Goal: Task Accomplishment & Management: Manage account settings

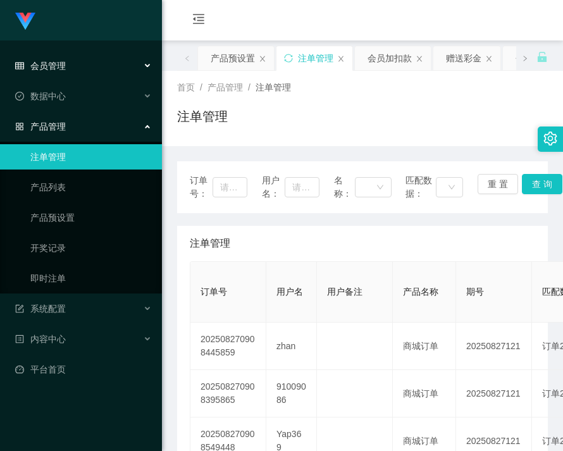
click at [55, 77] on div "会员管理" at bounding box center [81, 65] width 162 height 25
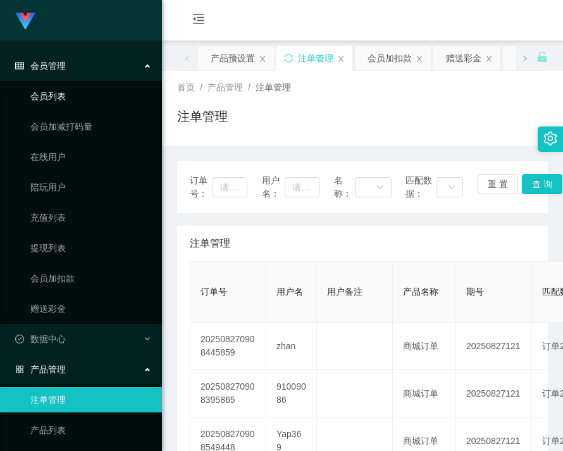
click at [58, 93] on link "会员列表" at bounding box center [91, 96] width 122 height 25
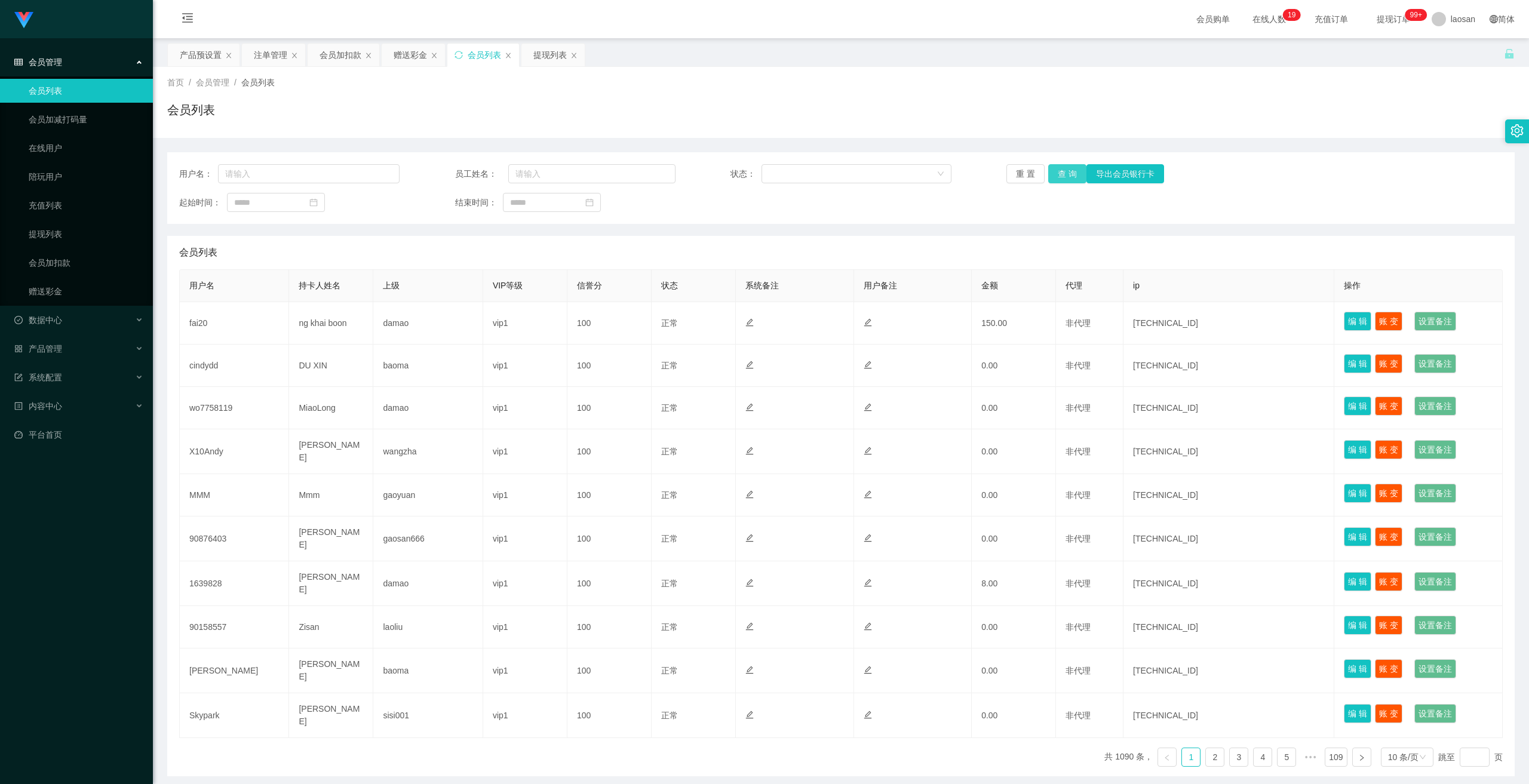
click at [531, 174] on button "查 询" at bounding box center [1067, 174] width 39 height 19
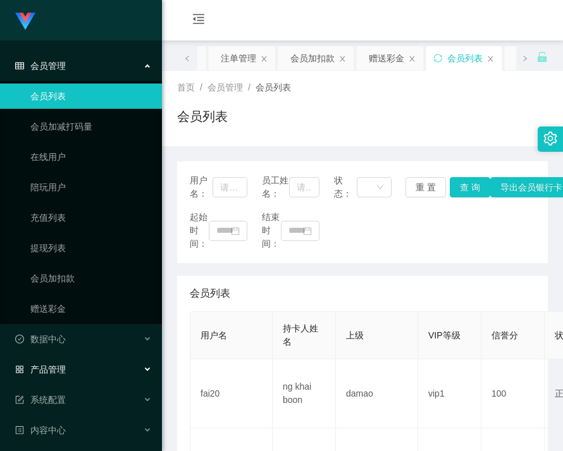
click at [72, 361] on div "产品管理" at bounding box center [81, 369] width 162 height 25
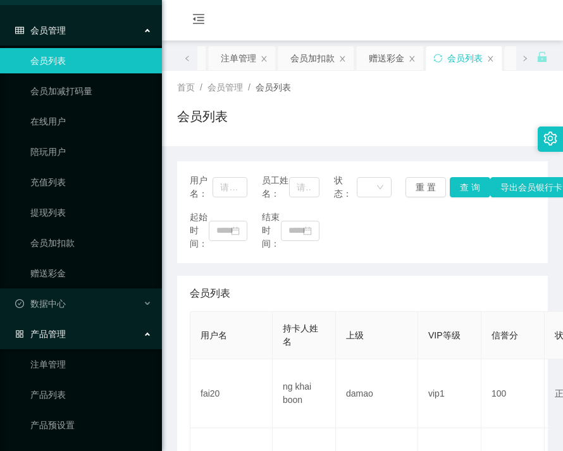
scroll to position [63, 0]
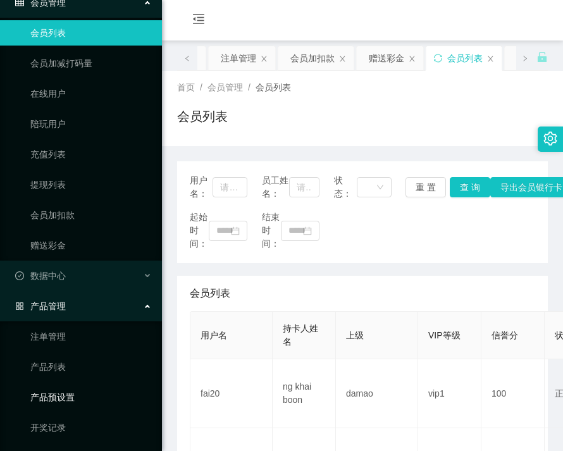
click at [60, 385] on link "产品预设置" at bounding box center [91, 397] width 122 height 25
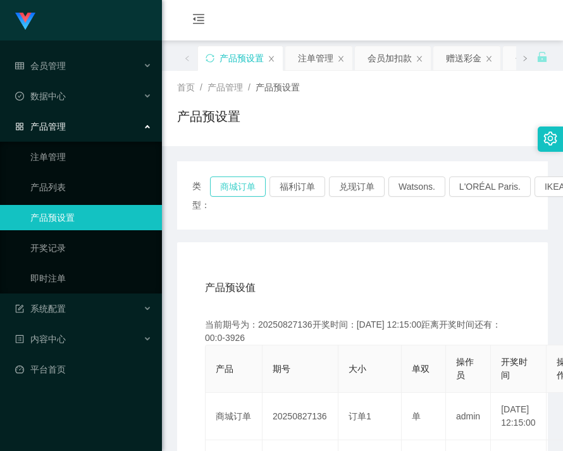
click at [239, 189] on button "商城订单" at bounding box center [238, 187] width 56 height 20
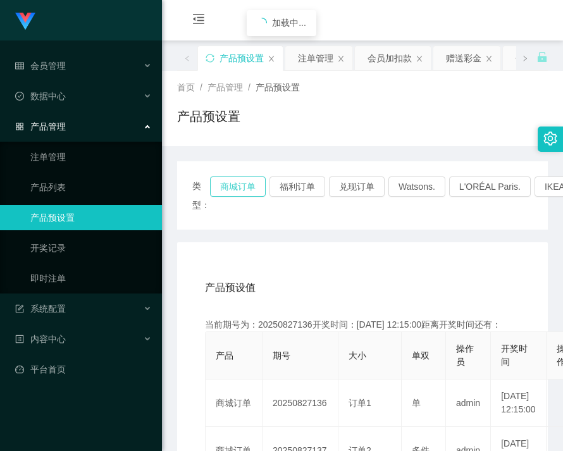
click at [239, 189] on button "商城订单" at bounding box center [238, 187] width 56 height 20
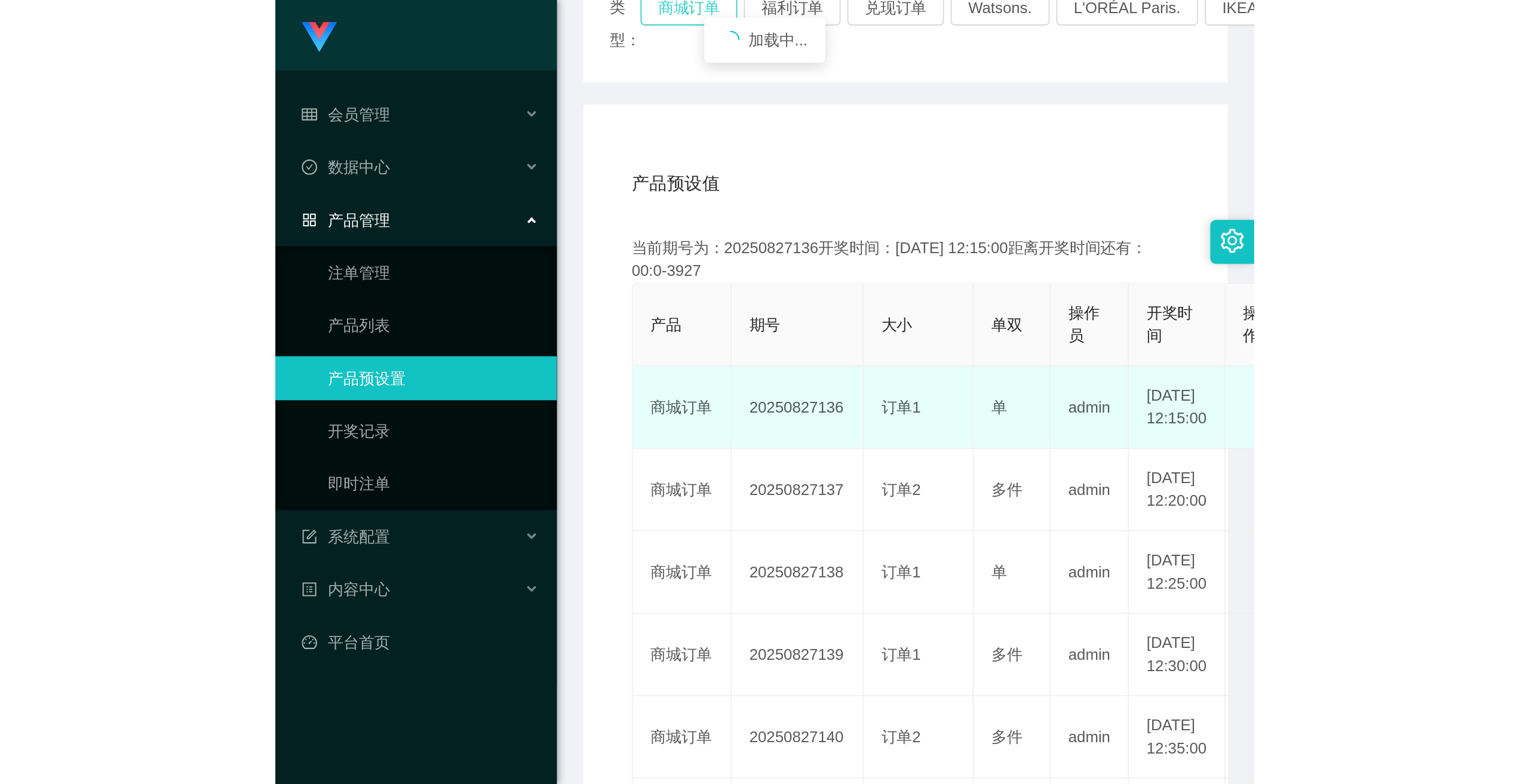
scroll to position [179, 0]
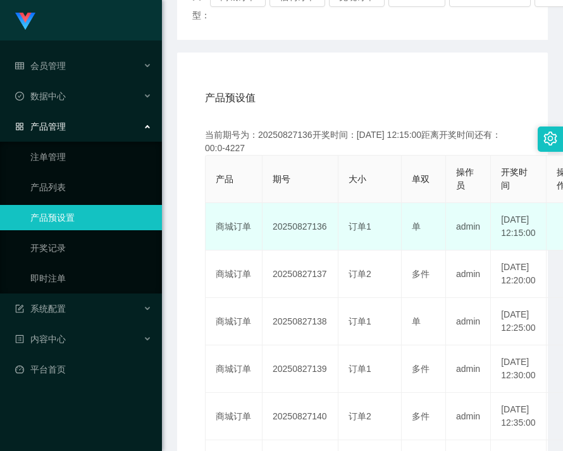
click at [308, 230] on td "20250827136" at bounding box center [301, 226] width 76 height 47
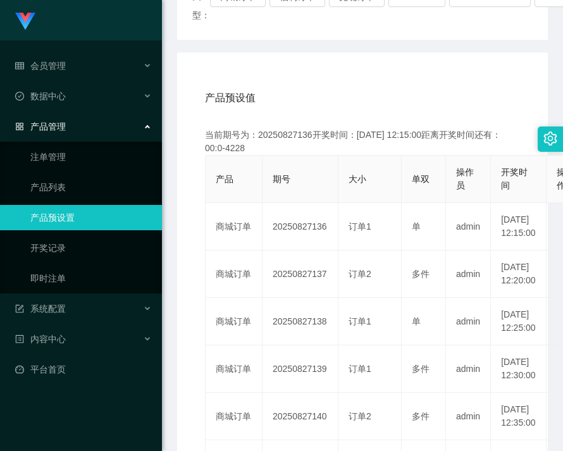
copy td "20250827136"
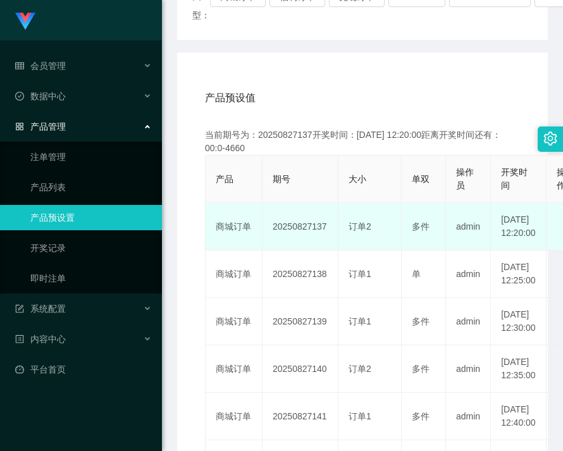
scroll to position [0, 0]
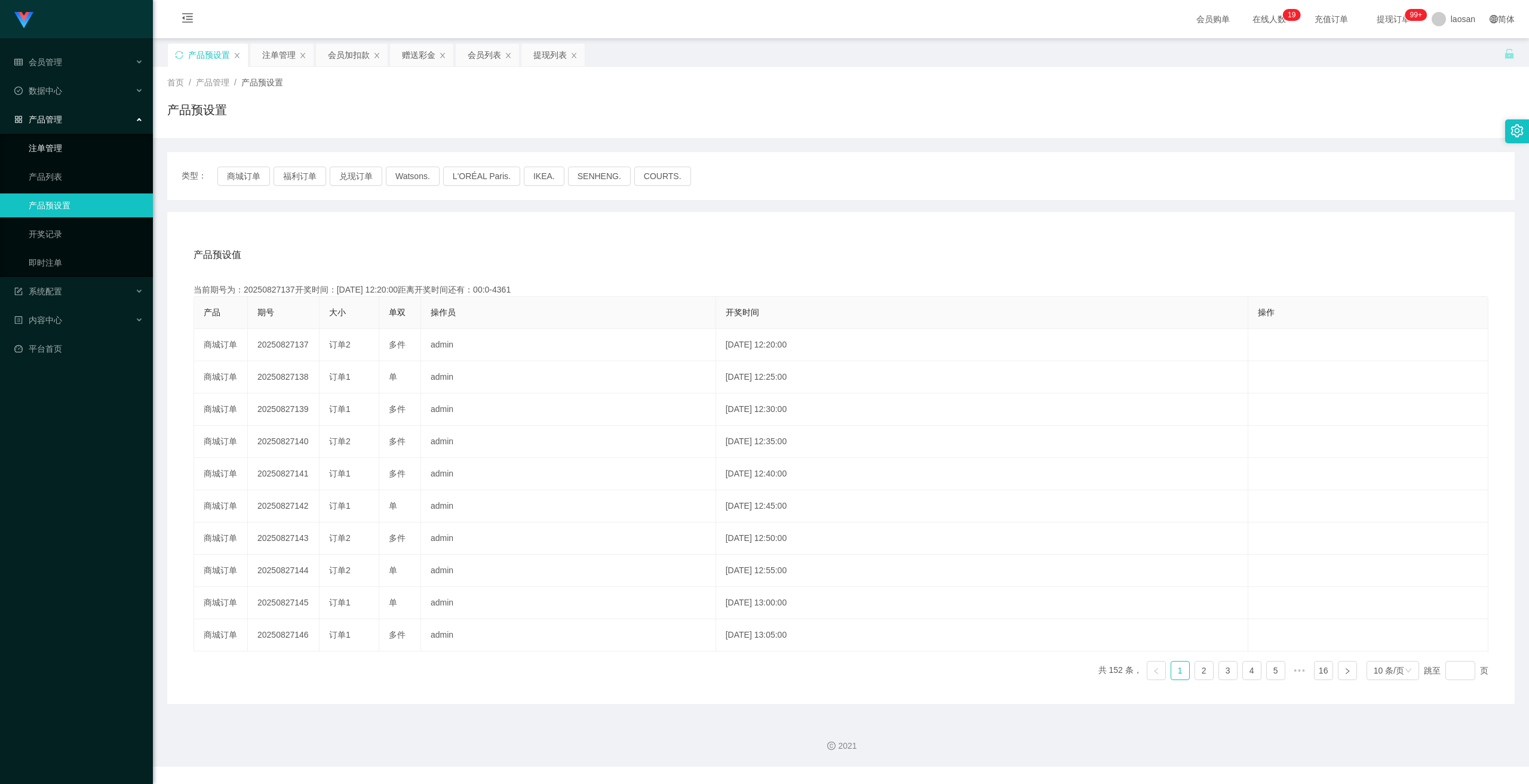
click at [55, 155] on link "注单管理" at bounding box center [86, 147] width 115 height 24
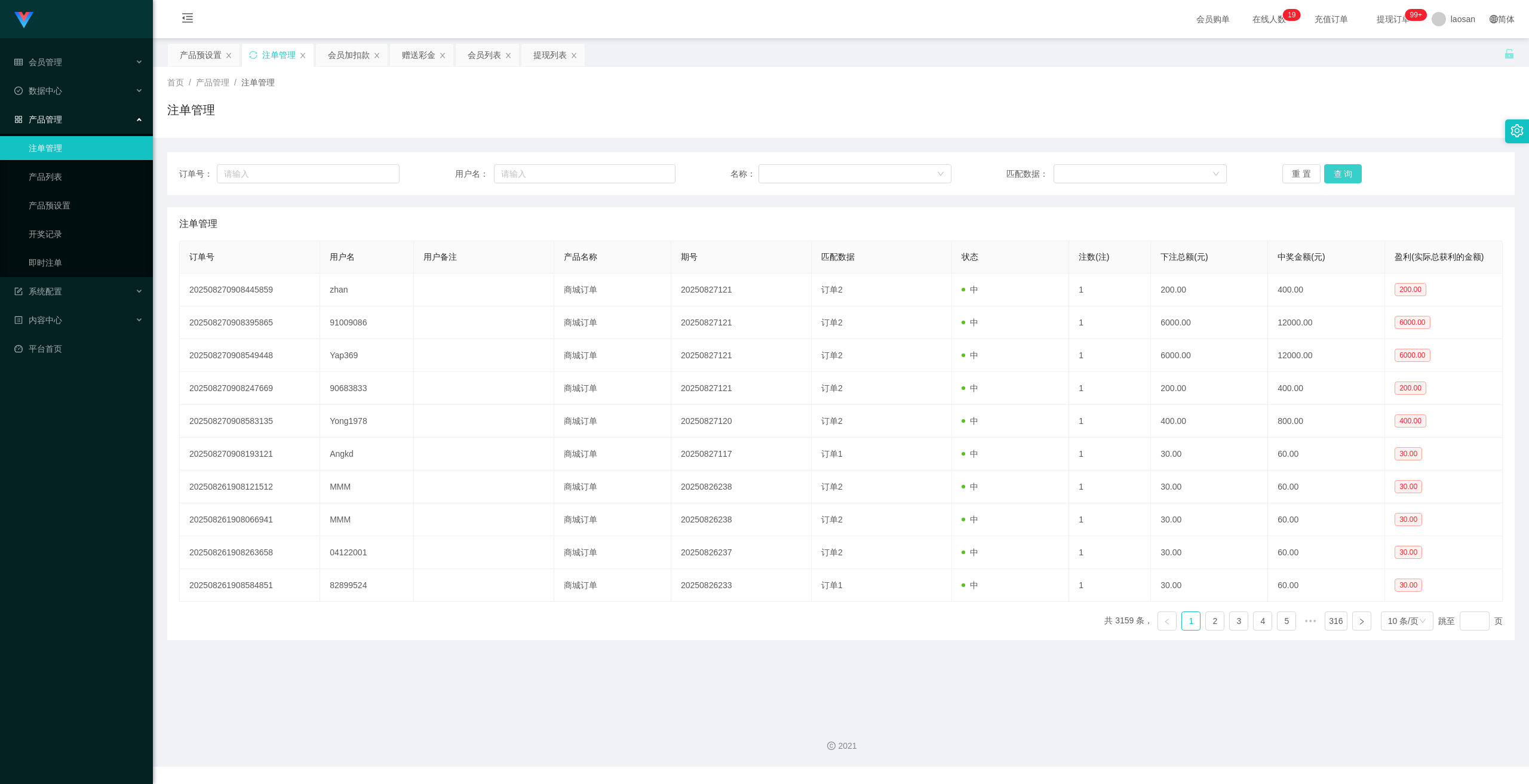
click at [531, 175] on button "查 询" at bounding box center [1343, 174] width 39 height 19
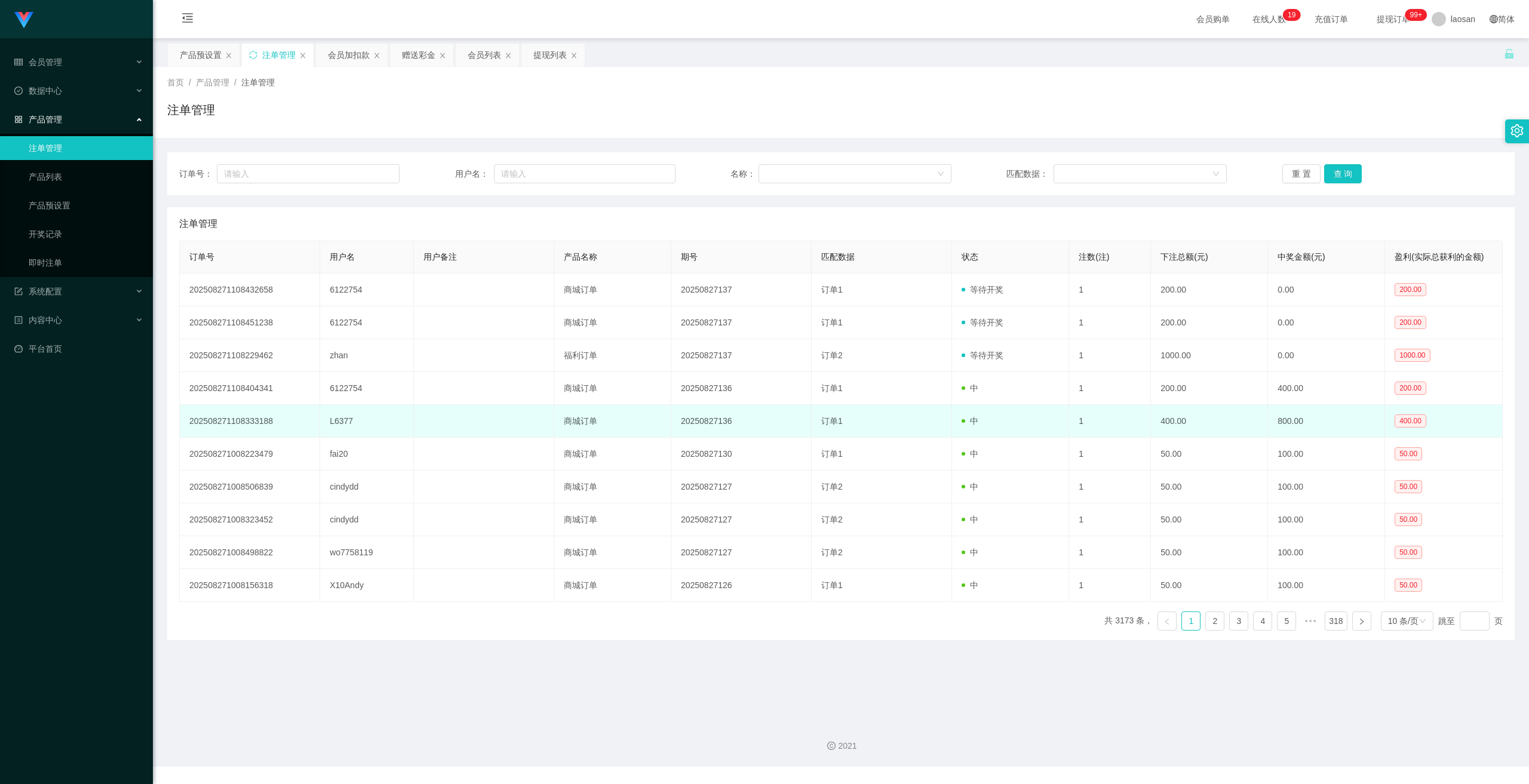
click at [531, 419] on td "400.00" at bounding box center [1210, 421] width 117 height 33
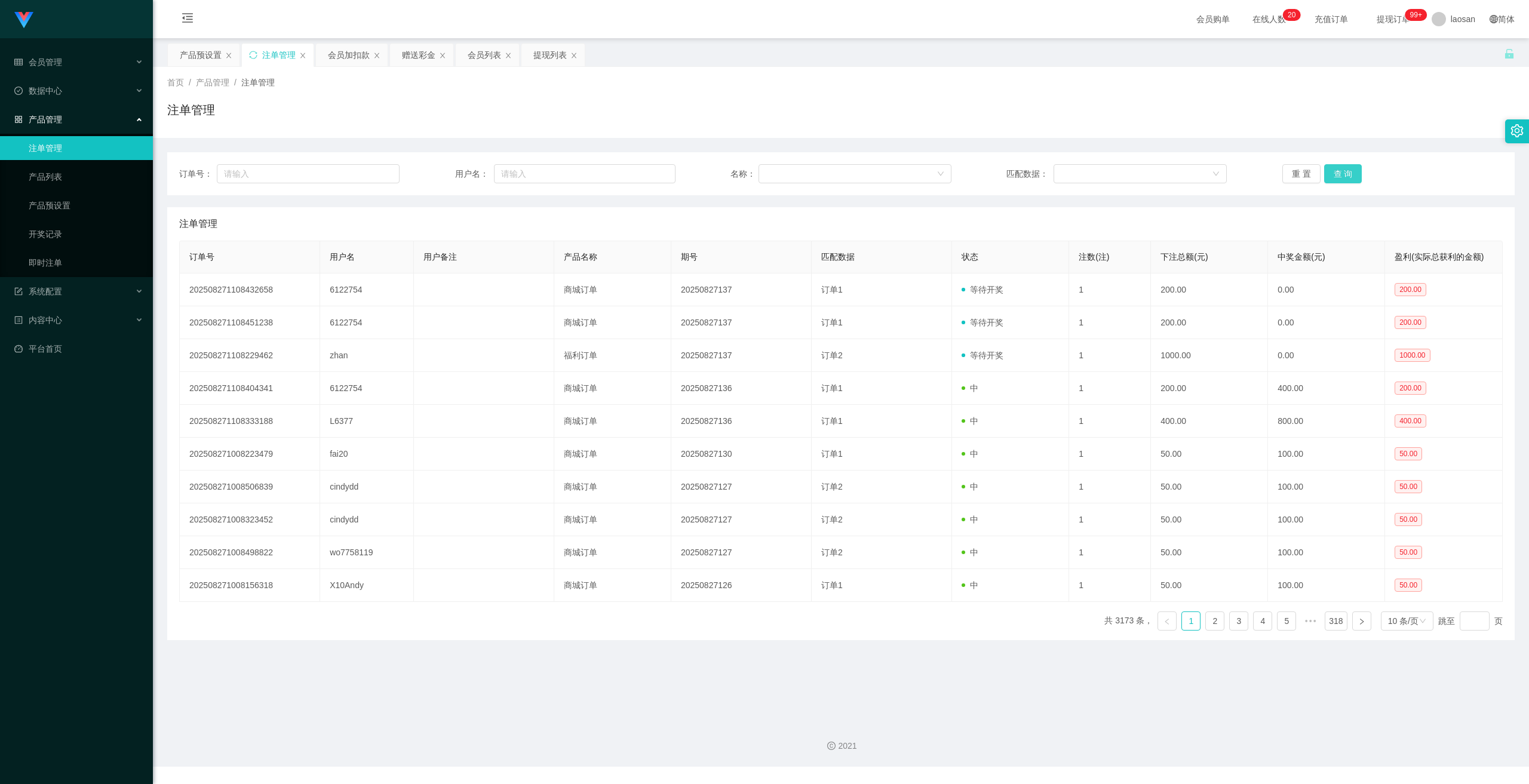
click at [531, 176] on button "查 询" at bounding box center [1343, 174] width 39 height 19
click at [531, 176] on div "重 置 查 询" at bounding box center [1393, 174] width 221 height 19
click at [531, 176] on button "查 询" at bounding box center [1343, 174] width 39 height 19
drag, startPoint x: 1346, startPoint y: 176, endPoint x: 1310, endPoint y: 179, distance: 36.1
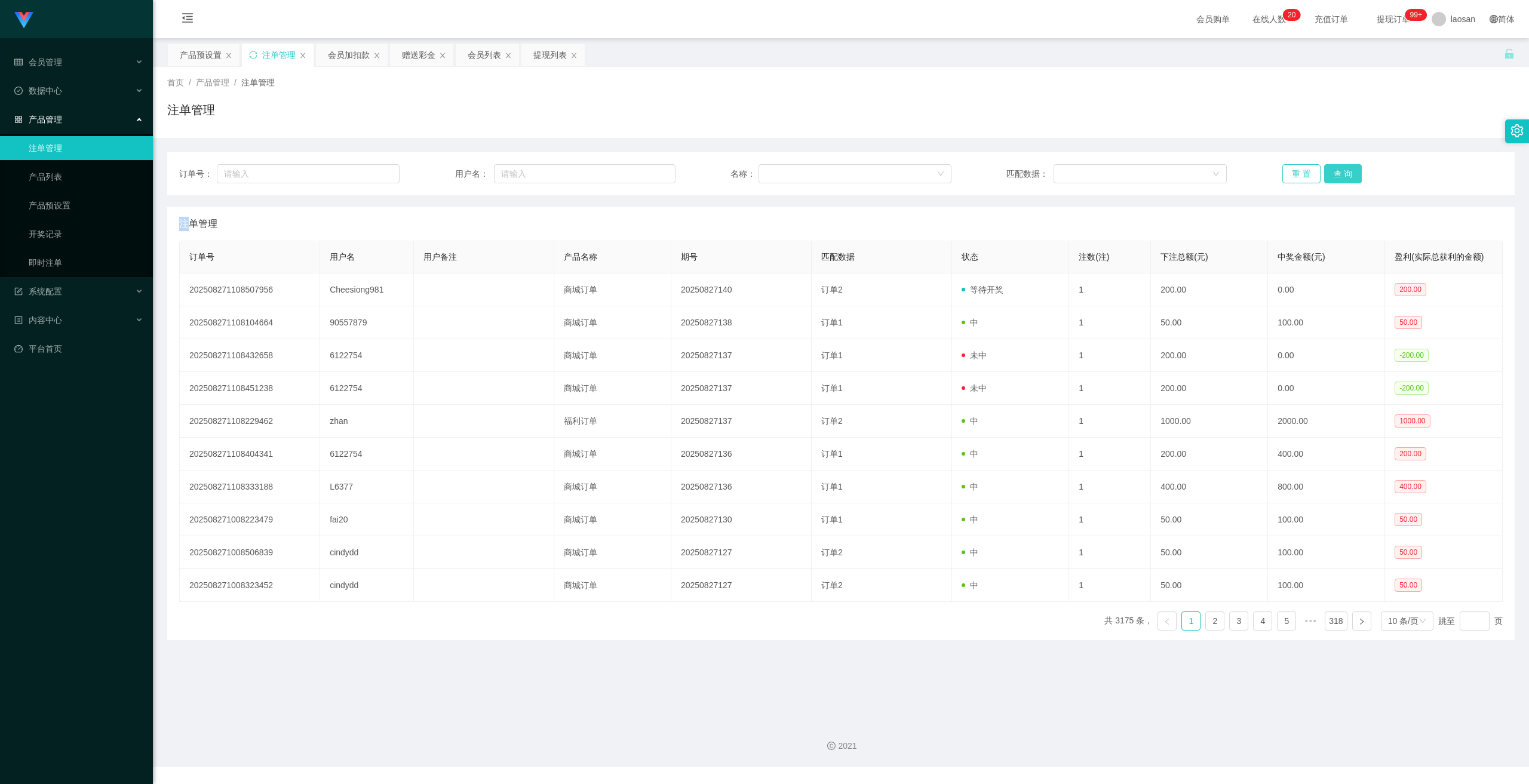
click at [531, 177] on button "查 询" at bounding box center [1343, 174] width 39 height 19
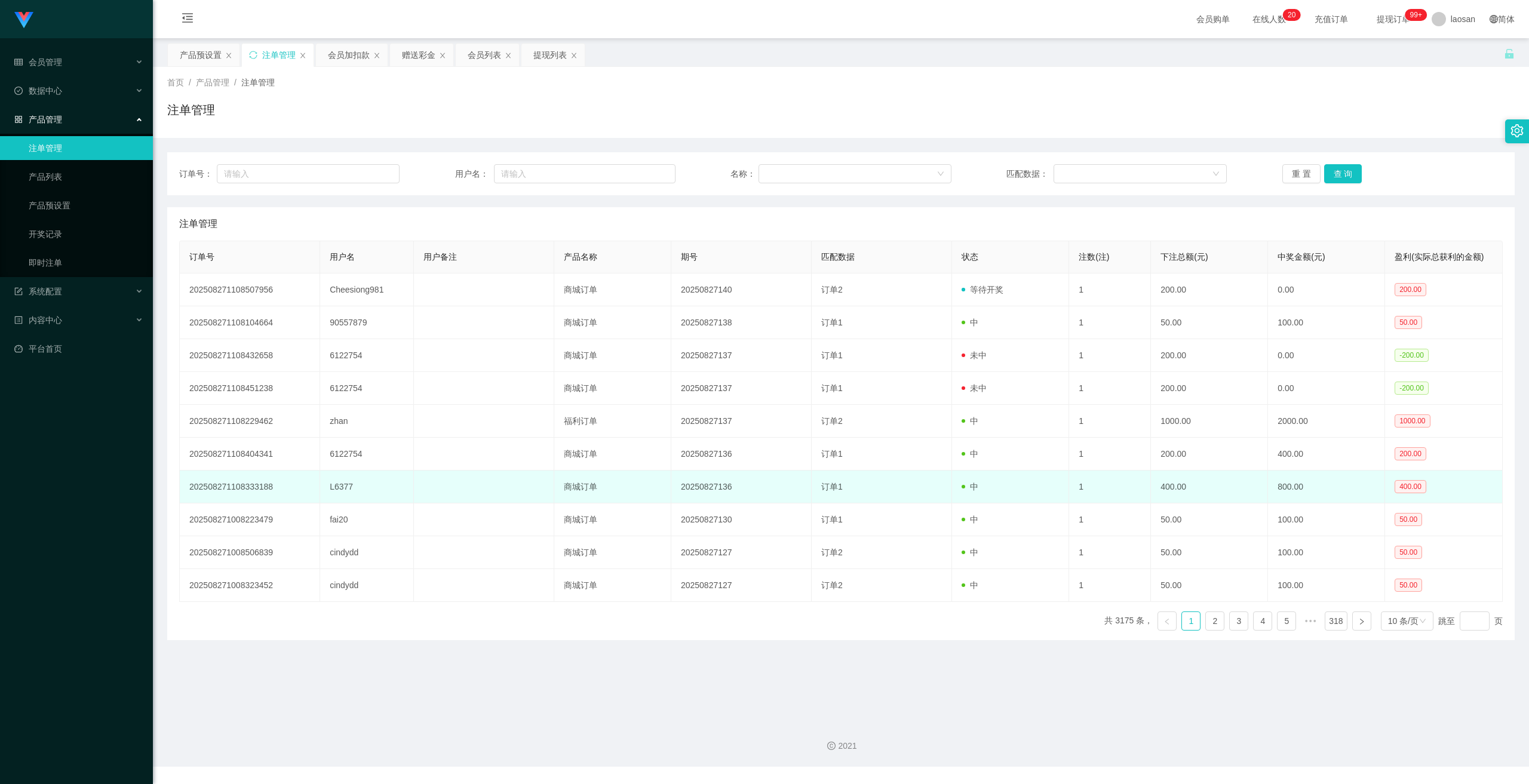
click at [348, 425] on td "L6377" at bounding box center [366, 487] width 93 height 33
click at [349, 425] on td "L6377" at bounding box center [366, 487] width 93 height 33
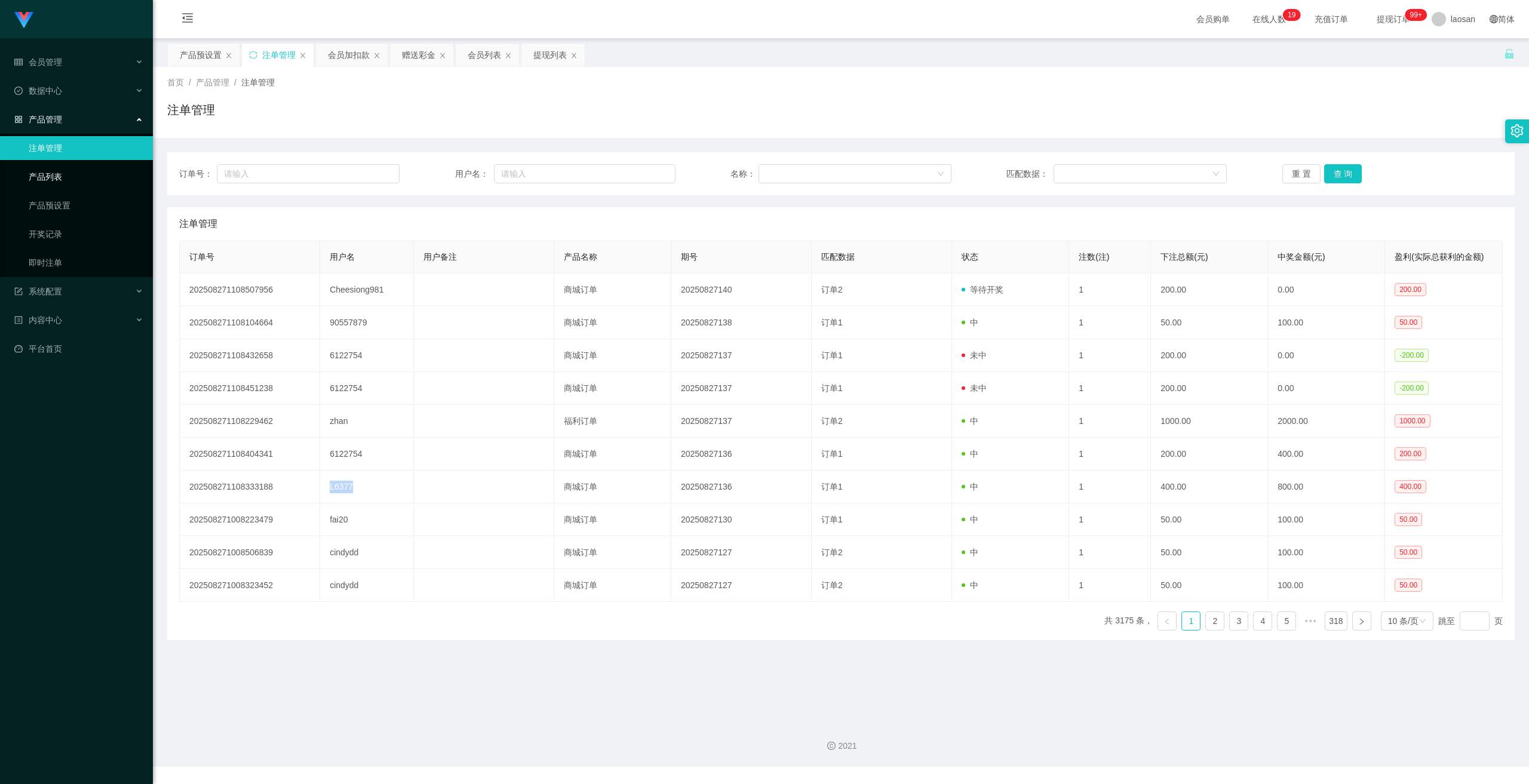
copy td "L6377"
click at [39, 74] on div "会员管理" at bounding box center [76, 61] width 153 height 24
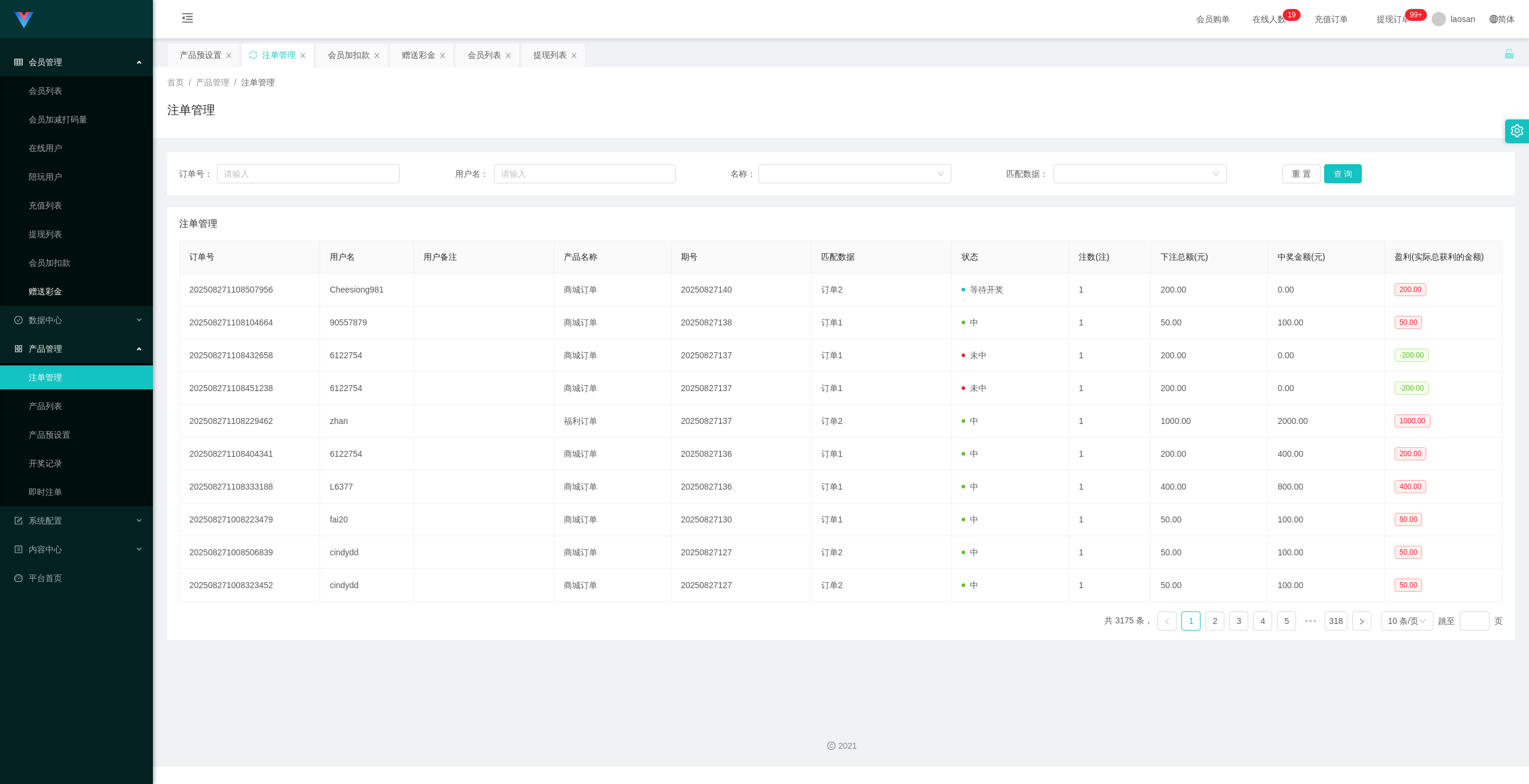
click at [59, 295] on link "赠送彩金" at bounding box center [86, 291] width 115 height 24
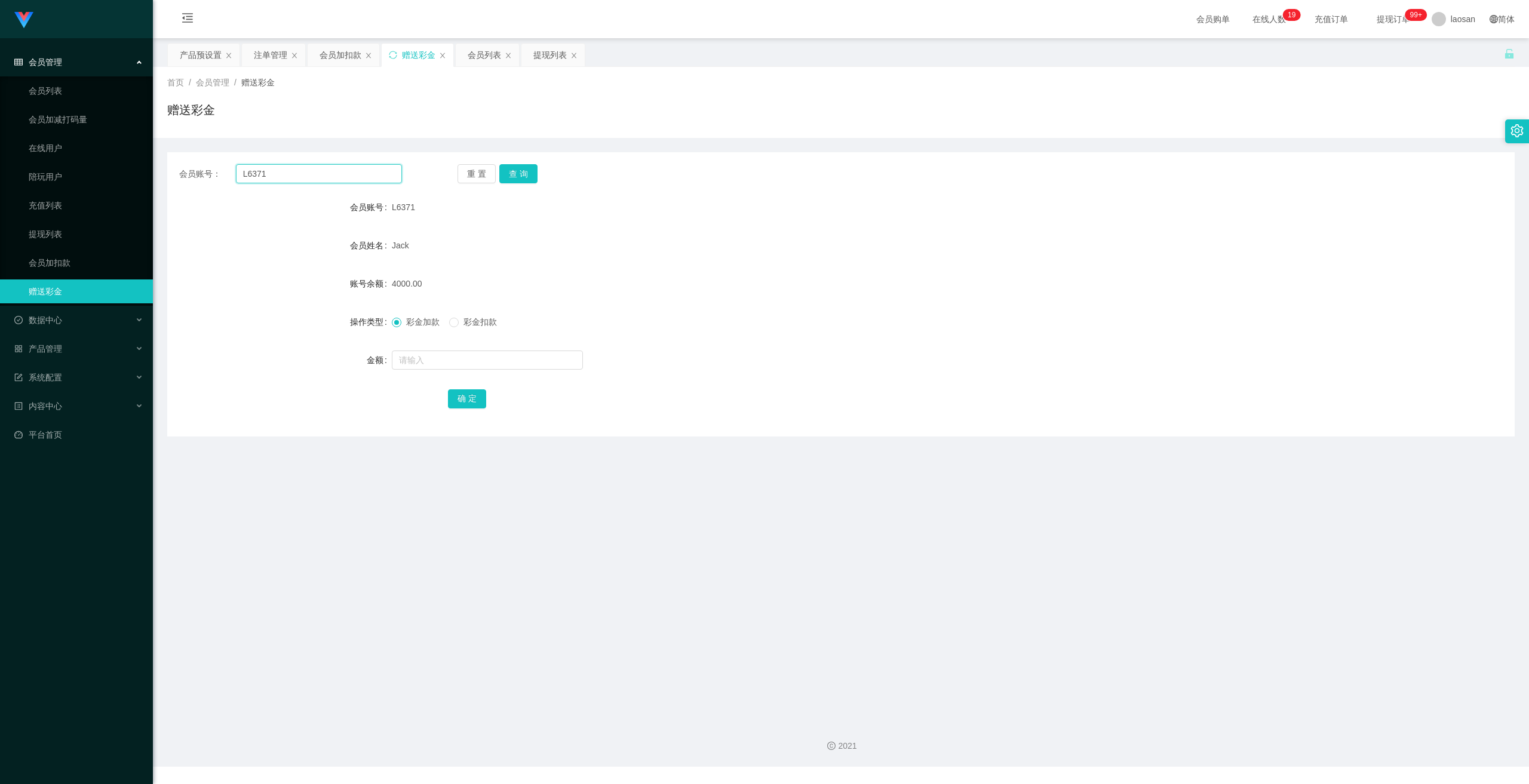
click at [308, 178] on input "L6371" at bounding box center [319, 174] width 166 height 19
paste input "7"
type input "L6377"
click at [529, 171] on button "查 询" at bounding box center [518, 174] width 39 height 19
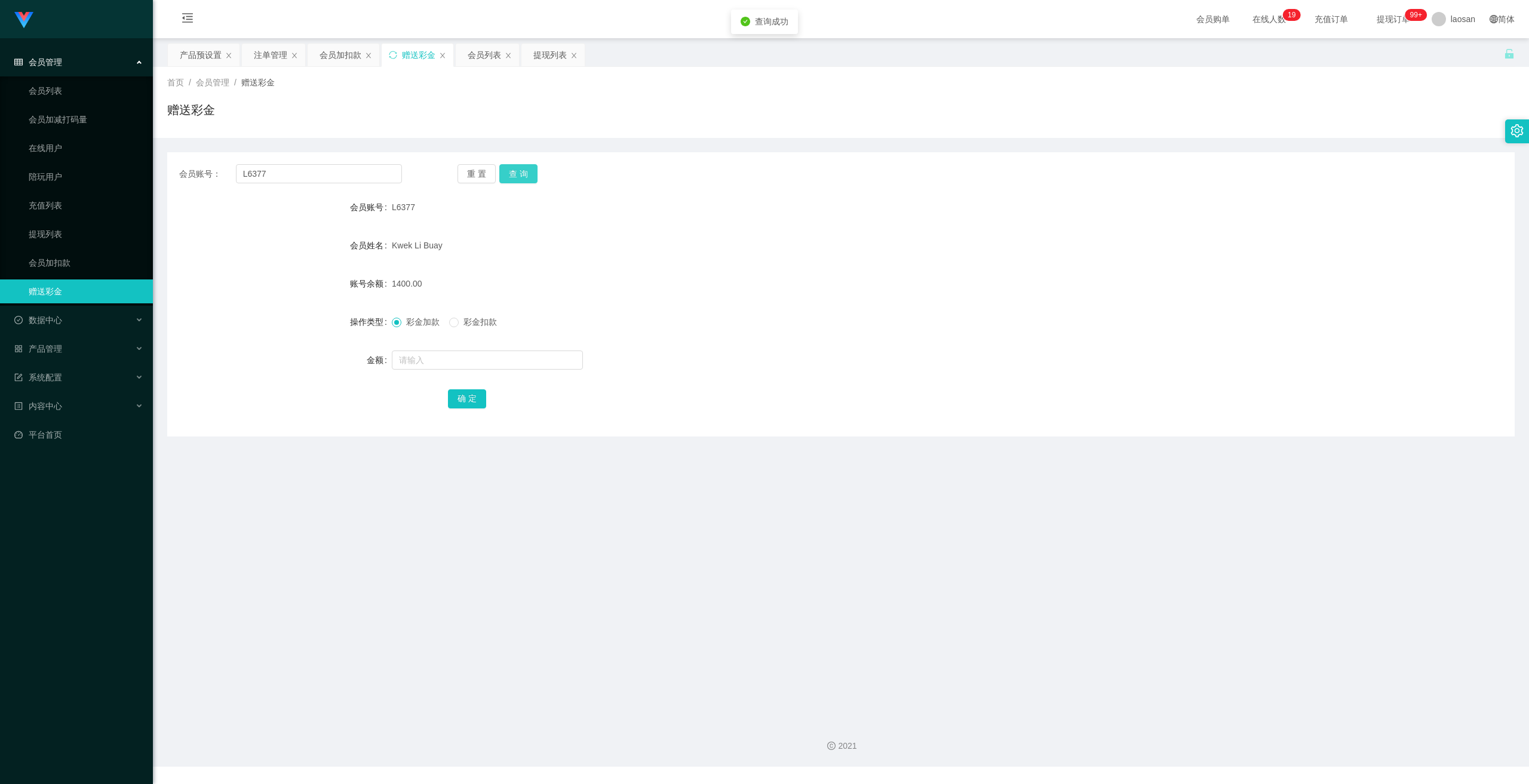
click at [521, 179] on button "查 询" at bounding box center [518, 174] width 39 height 19
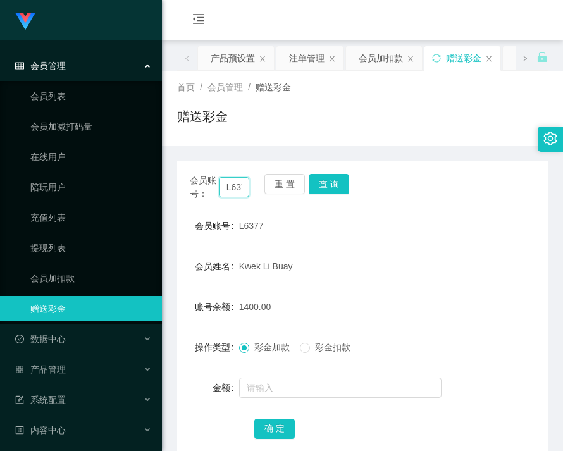
click at [228, 194] on input "L6377" at bounding box center [234, 187] width 31 height 20
click at [30, 92] on link "会员列表" at bounding box center [91, 96] width 122 height 25
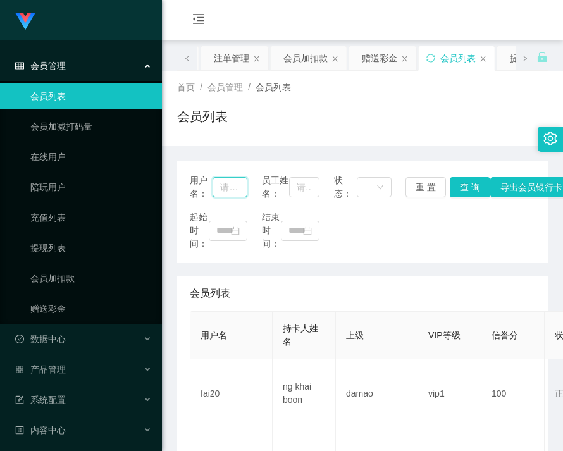
click at [230, 186] on input "text" at bounding box center [230, 187] width 35 height 20
paste input "91009086"
type input "91009086"
click at [465, 185] on button "查 询" at bounding box center [470, 187] width 41 height 20
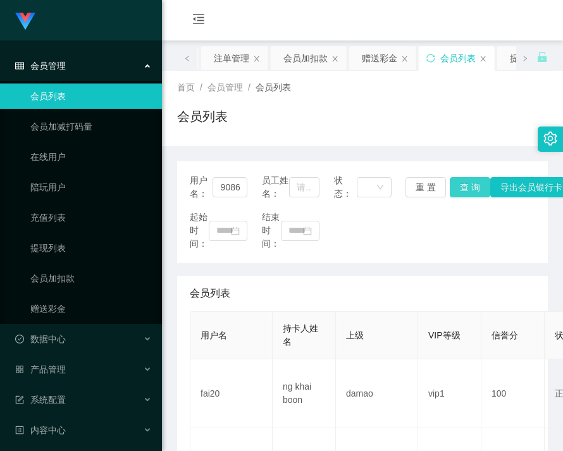
scroll to position [0, 0]
click at [465, 185] on div "用户名： 91009086 员工姓名： 状态： 重 置 查 询 导出会员银行卡" at bounding box center [363, 187] width 346 height 27
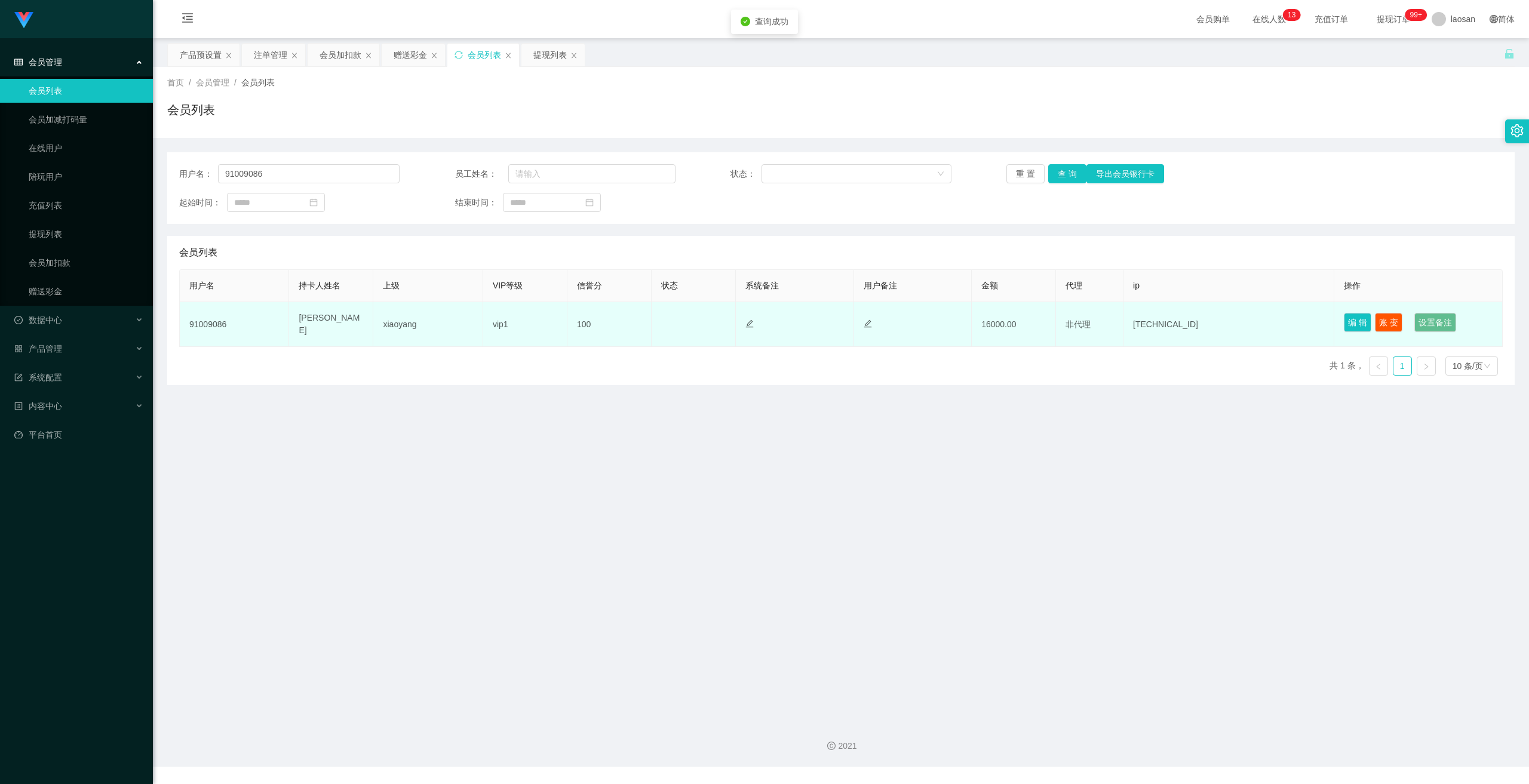
click at [314, 323] on td "[PERSON_NAME]" at bounding box center [330, 324] width 84 height 44
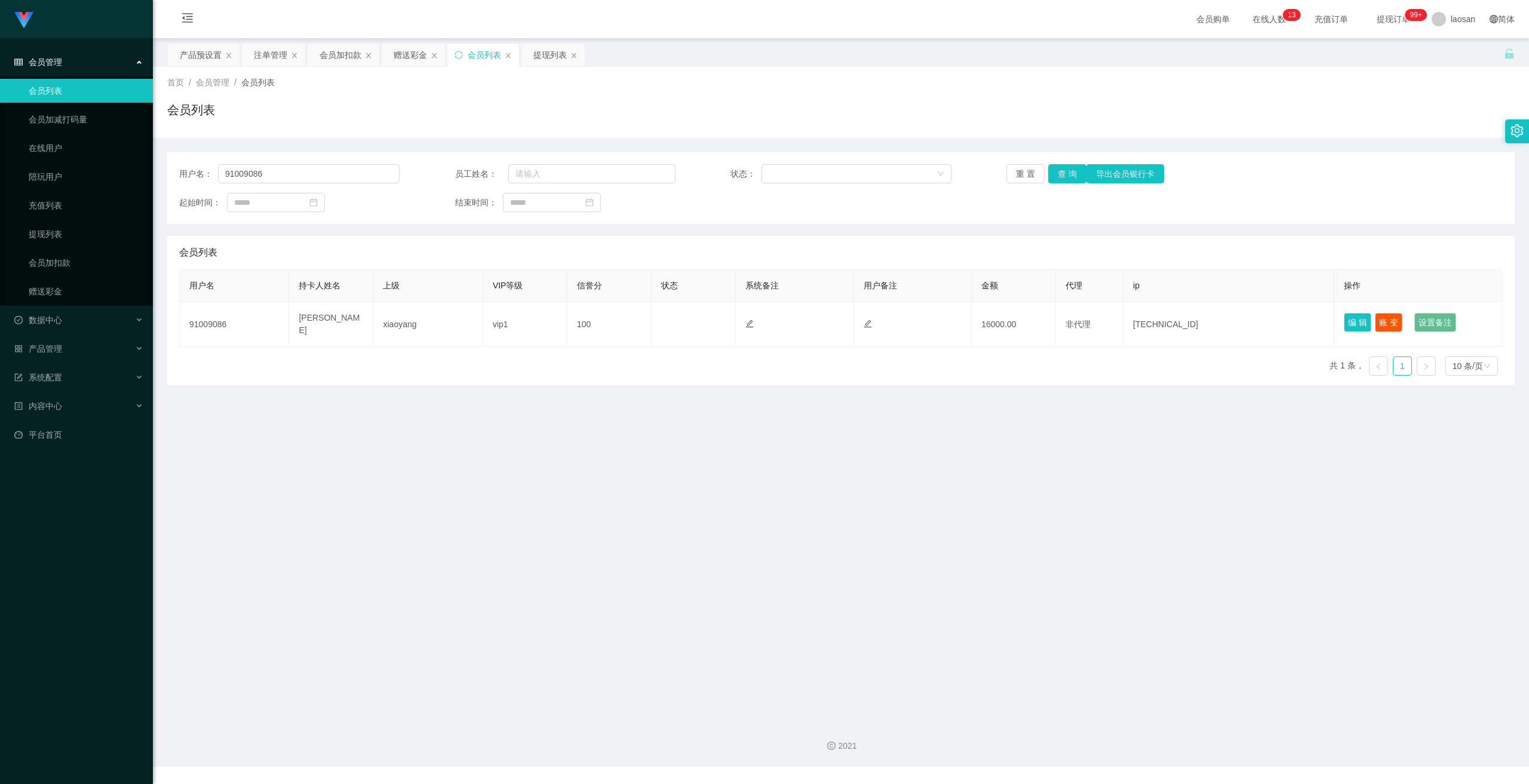
click at [531, 367] on div "用户名 持卡人姓名 上级 VIP等级 信誉分 状态 系统备注 用户备注 金额 代理 ip 操作 91009086 [PERSON_NAME] vip1 100…" at bounding box center [841, 326] width 1324 height 116
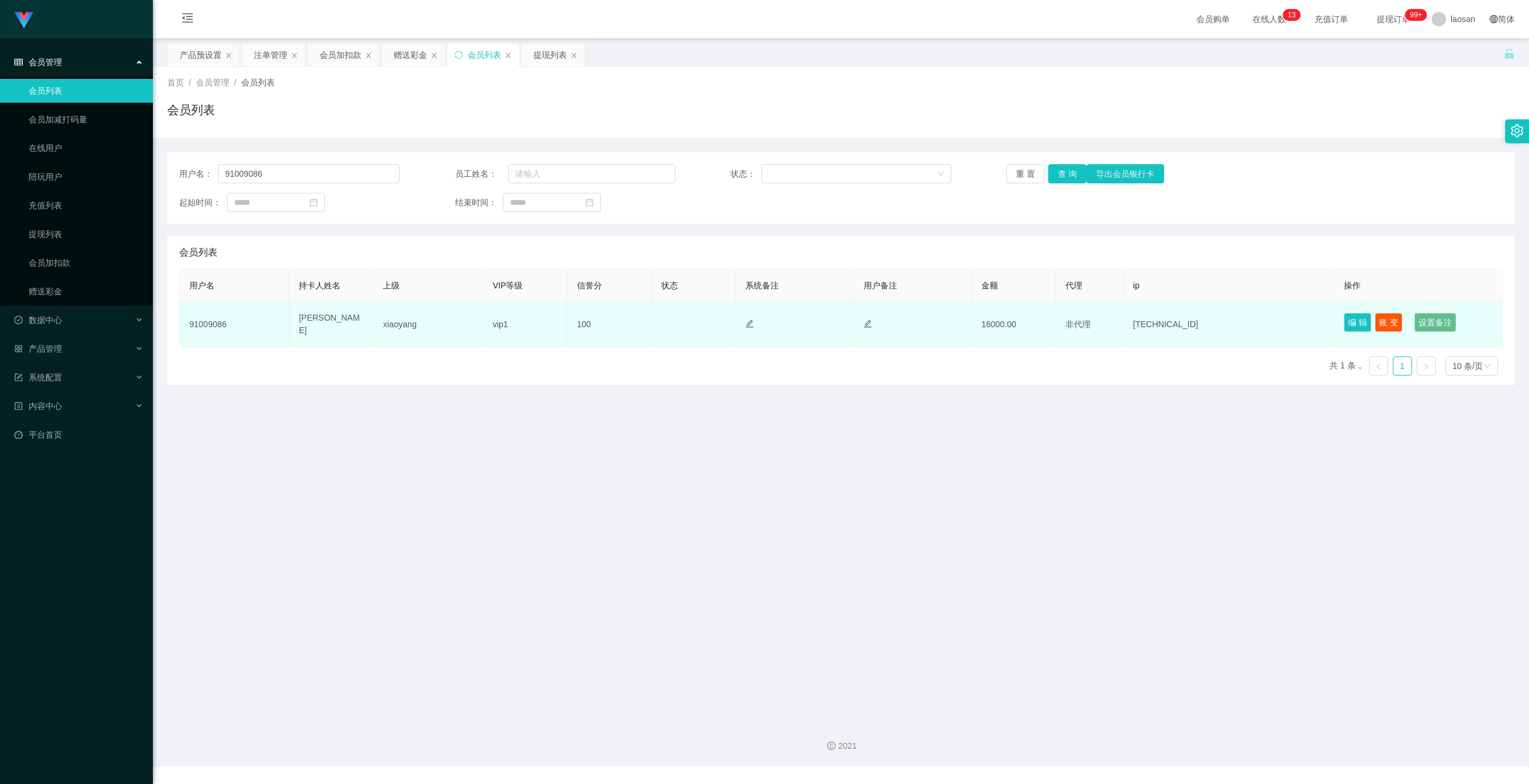
click at [206, 317] on td "91009086" at bounding box center [235, 324] width 109 height 44
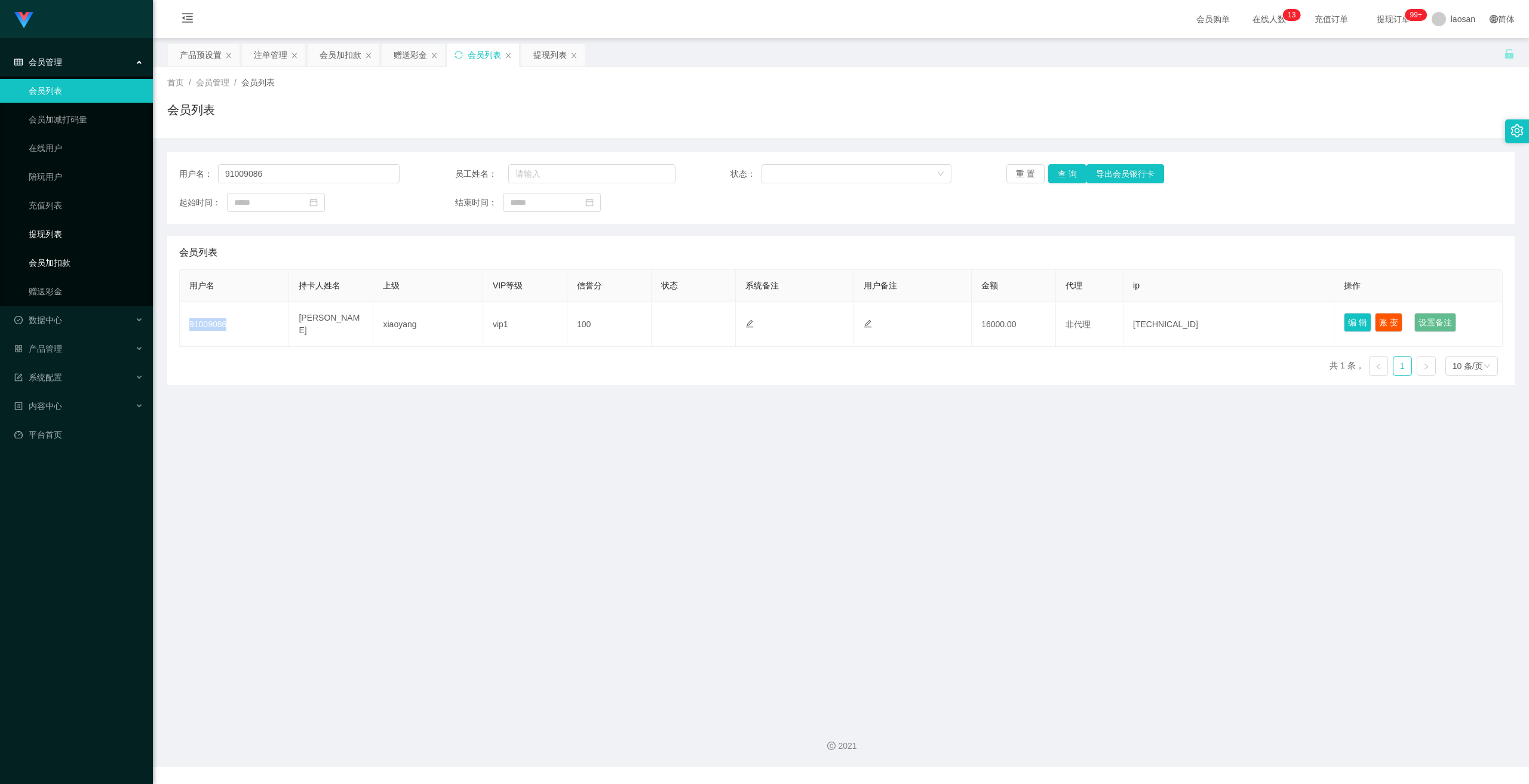
copy td "91009086"
click at [51, 225] on link "提现列表" at bounding box center [86, 233] width 115 height 24
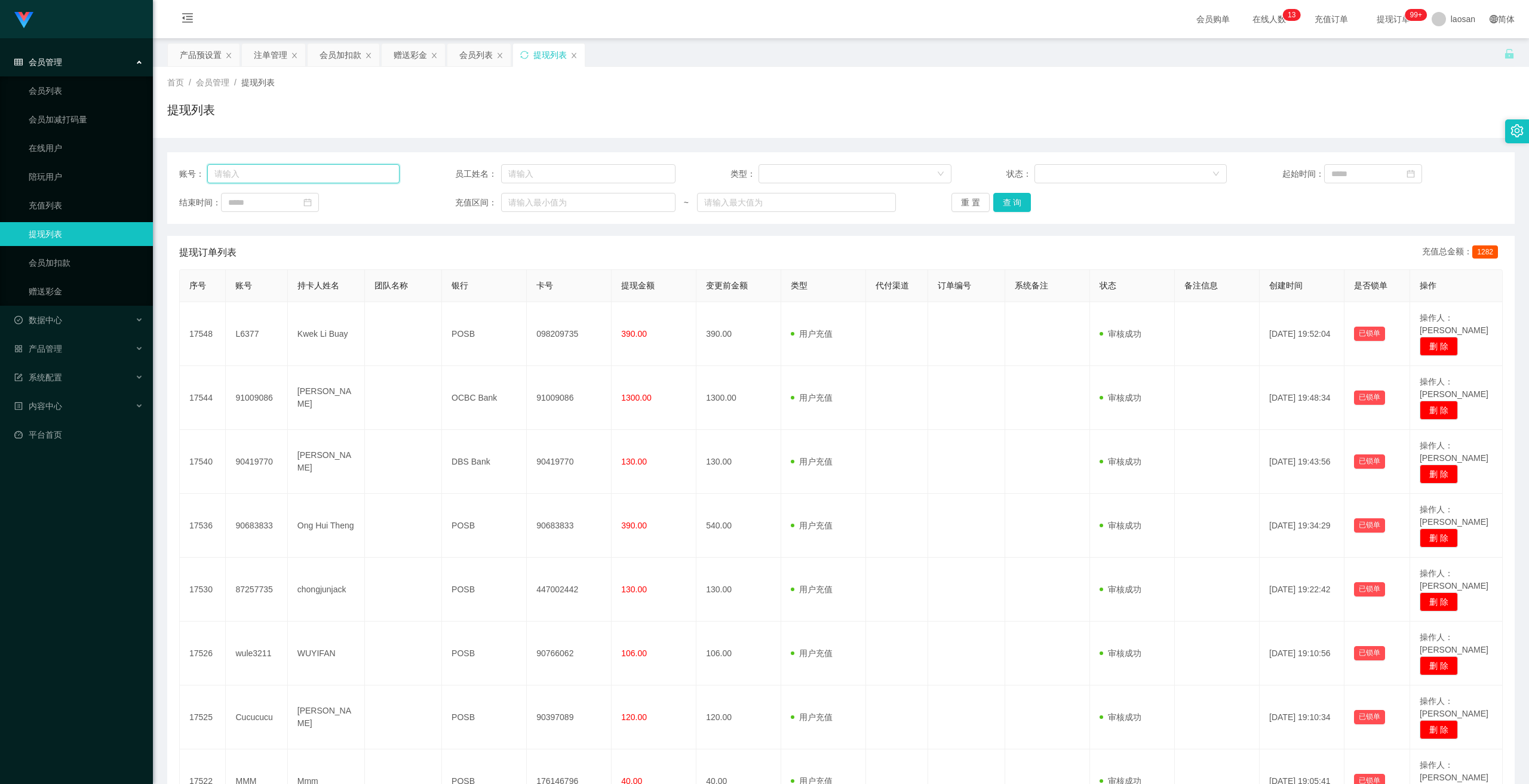
click at [344, 170] on input "text" at bounding box center [304, 174] width 193 height 19
paste input "91009086"
type input "91009086"
click at [531, 201] on button "查 询" at bounding box center [1013, 202] width 39 height 19
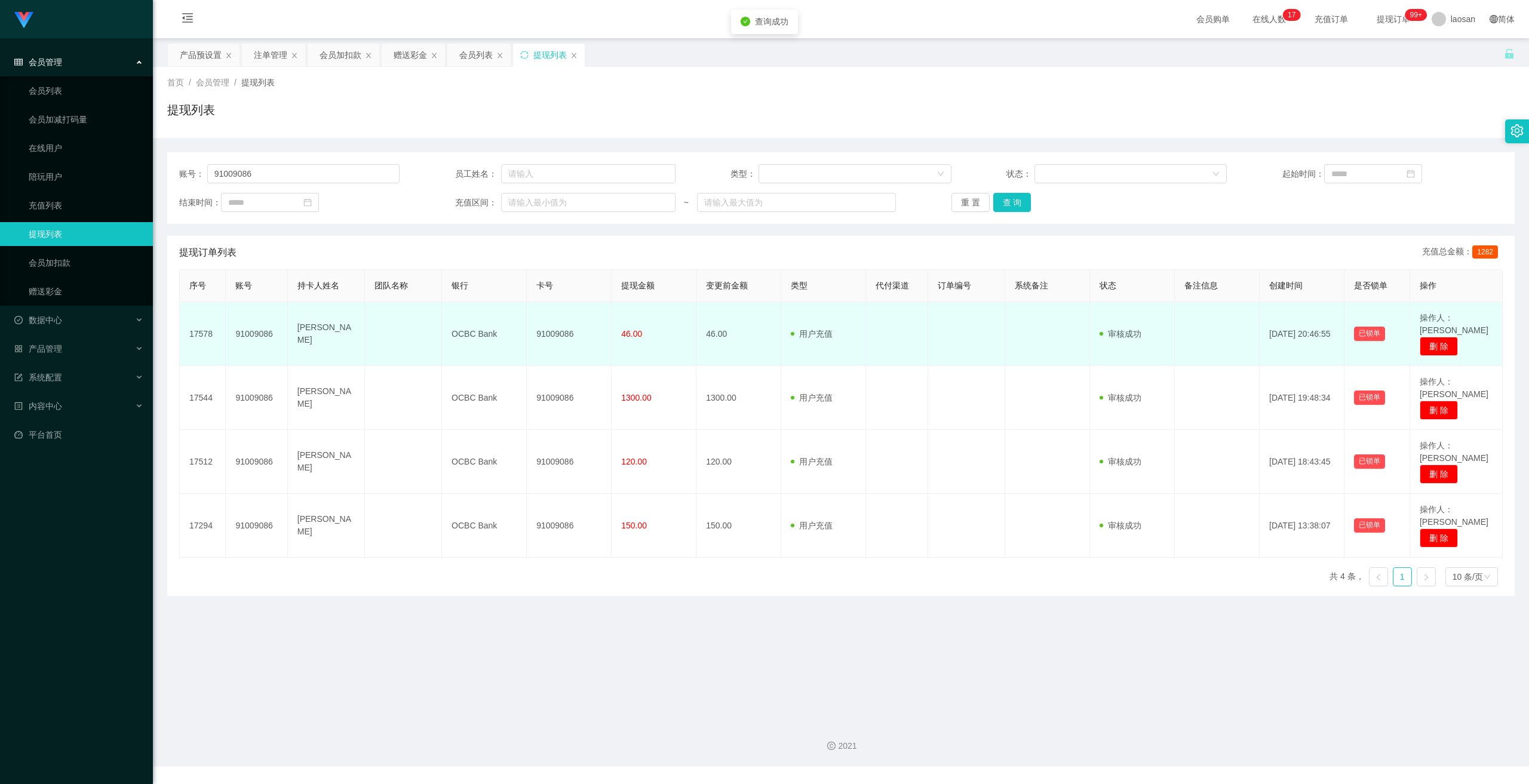
click at [455, 328] on td "OCBC Bank" at bounding box center [484, 334] width 85 height 64
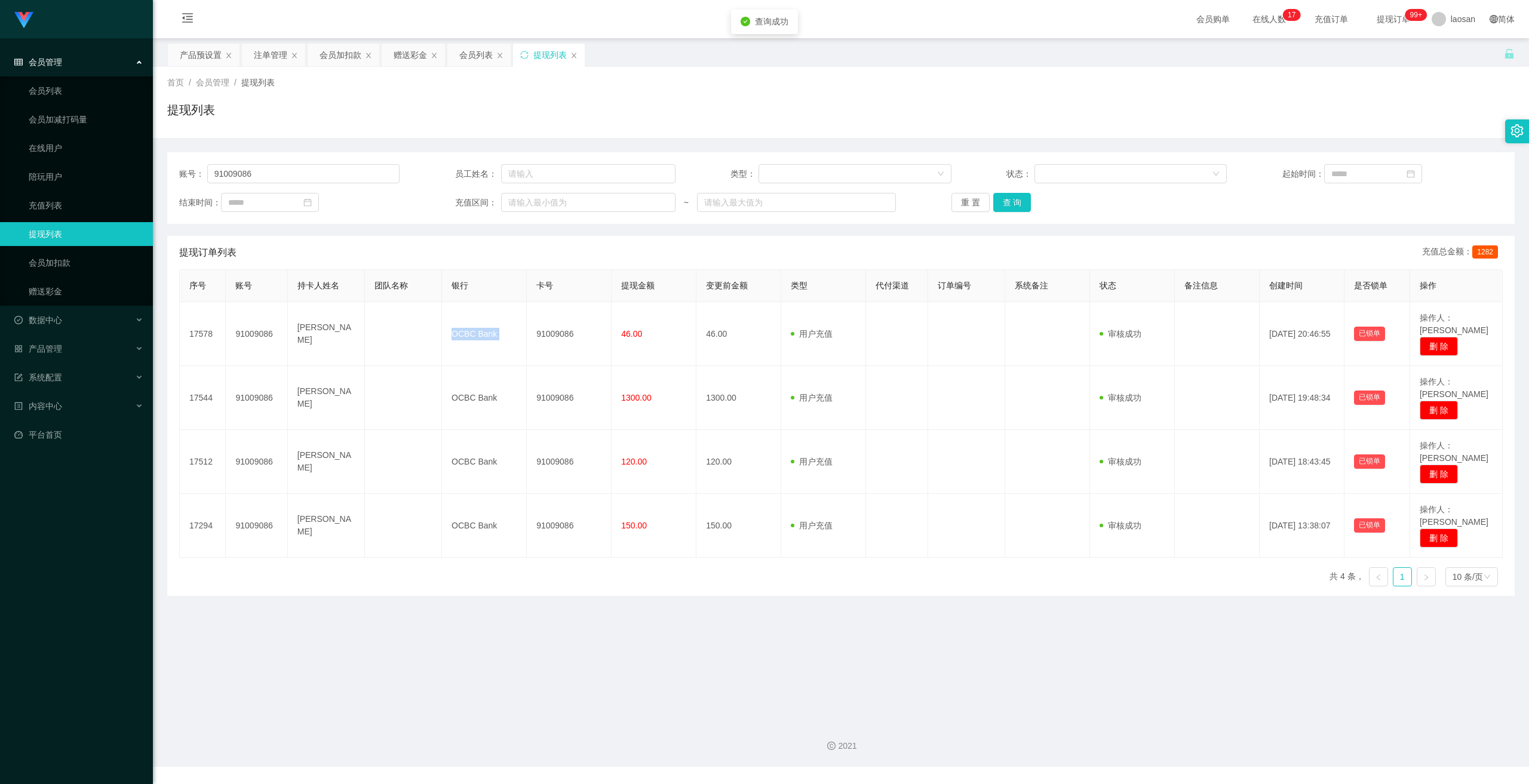
copy td "OCBC Bank"
